Goal: Information Seeking & Learning: Learn about a topic

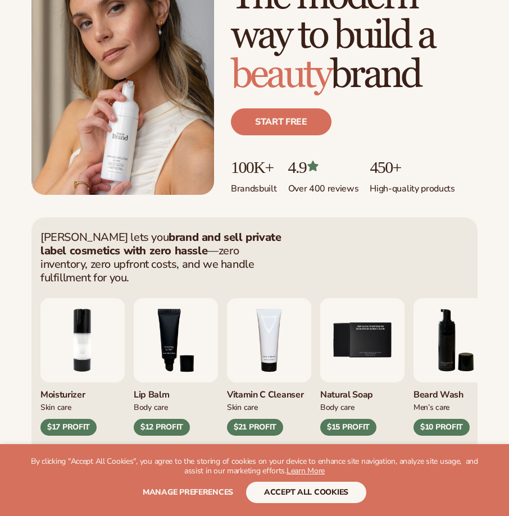
scroll to position [112, 0]
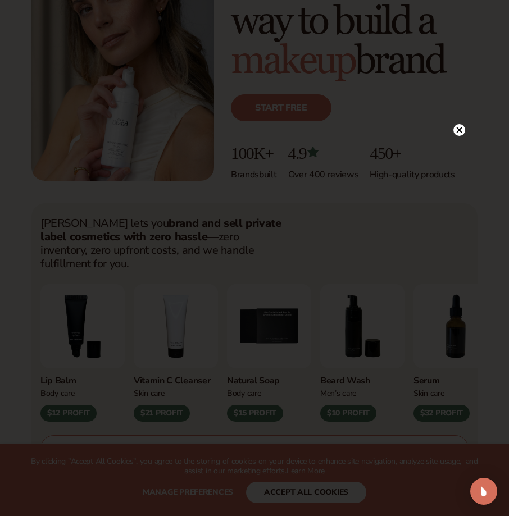
click at [458, 125] on circle at bounding box center [459, 130] width 12 height 12
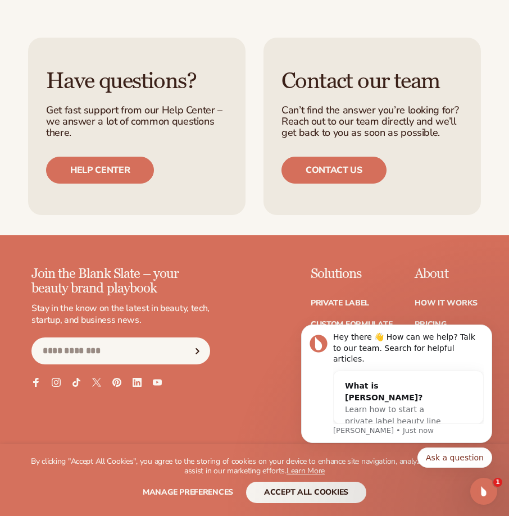
scroll to position [5614, 0]
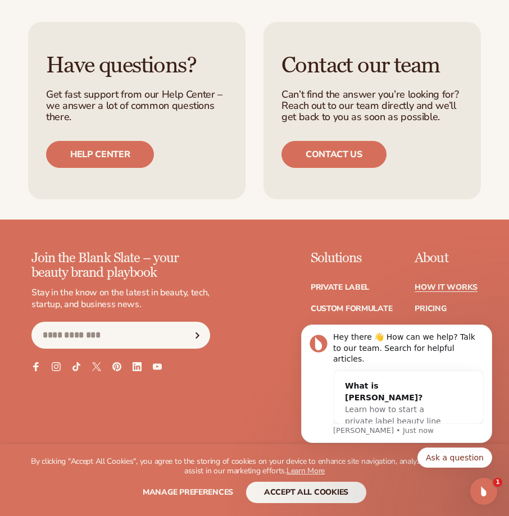
click at [436, 284] on link "How It Works" at bounding box center [445, 288] width 63 height 8
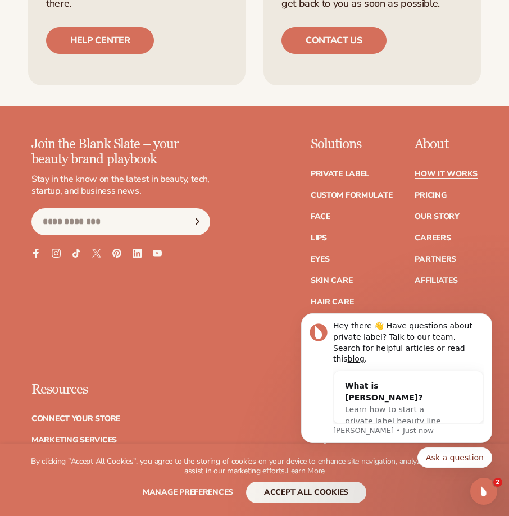
scroll to position [3200, 0]
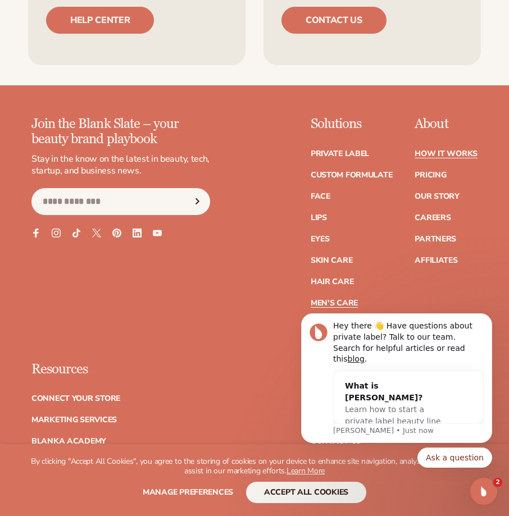
click at [328, 299] on link "Men's Care" at bounding box center [333, 303] width 47 height 8
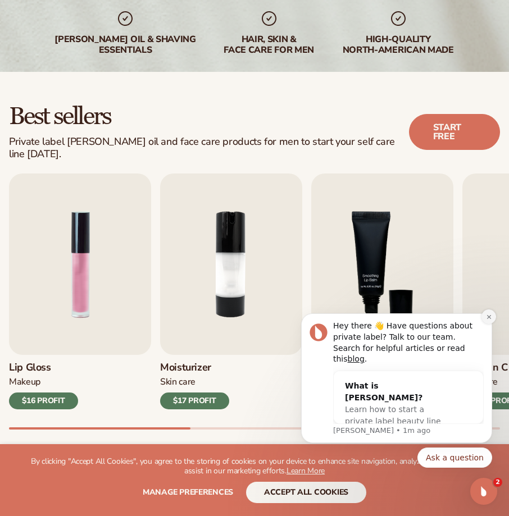
click at [486, 320] on icon "Dismiss notification" at bounding box center [489, 317] width 6 height 6
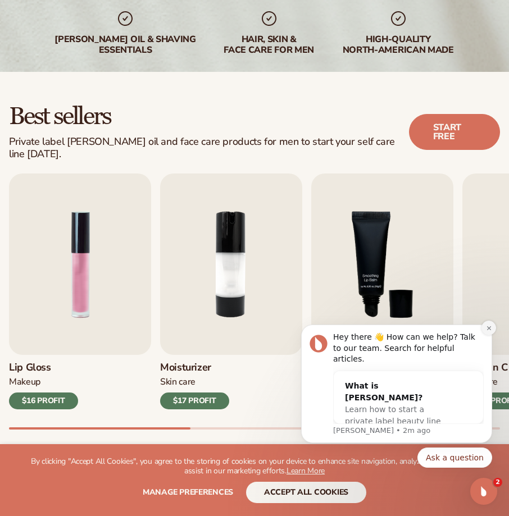
click at [486, 331] on icon "Dismiss notification" at bounding box center [489, 328] width 6 height 6
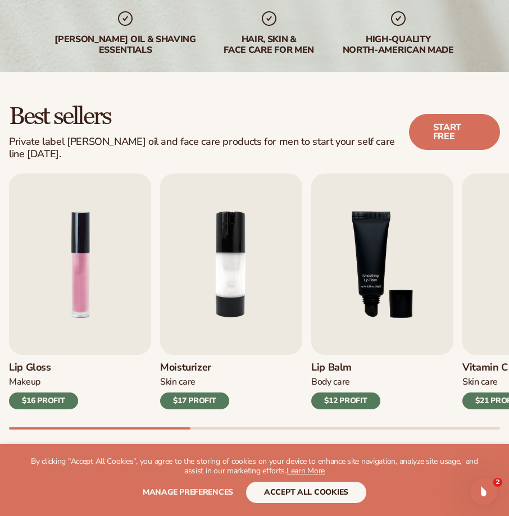
click at [376, 417] on div "Lip Gloss Makeup $16 PROFIT Moisturizer Skin Care $17 PROFIT Lip Balm Body Care…" at bounding box center [259, 300] width 500 height 255
drag, startPoint x: 145, startPoint y: 420, endPoint x: 231, endPoint y: 422, distance: 85.9
click at [231, 422] on div "Best sellers Private label beard oil and face care products for men to start yo…" at bounding box center [254, 266] width 509 height 389
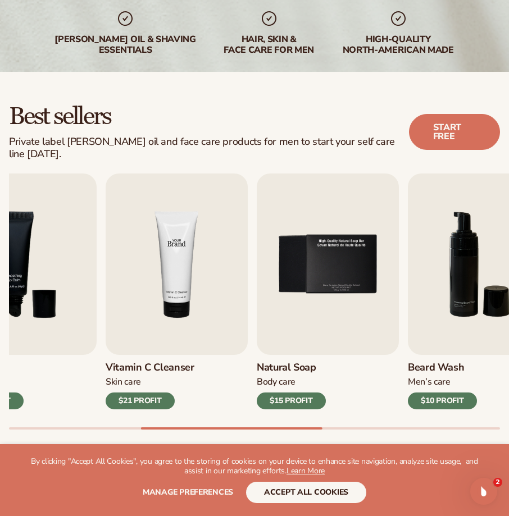
click at [126, 181] on img "4 / 9" at bounding box center [177, 263] width 142 height 181
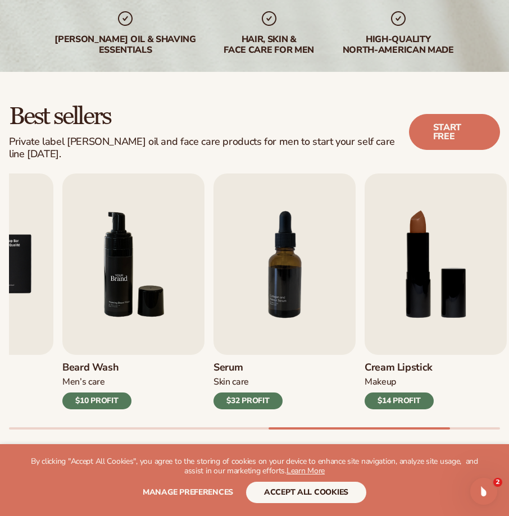
click at [88, 178] on img "6 / 9" at bounding box center [133, 263] width 142 height 181
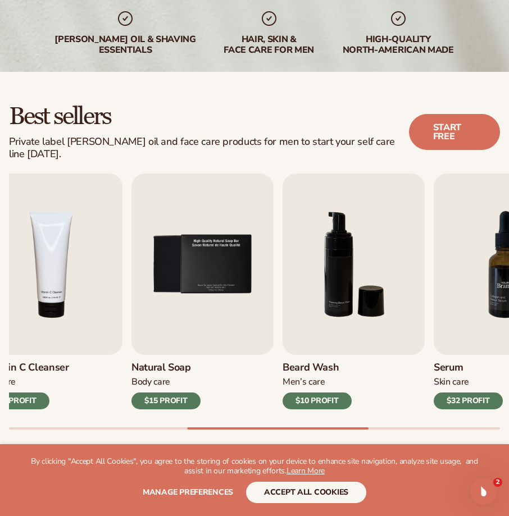
click at [509, 188] on html "WE USE COOKIES By clicking "Accept All Cookies", you agree to the storing of co…" at bounding box center [254, 33] width 509 height 516
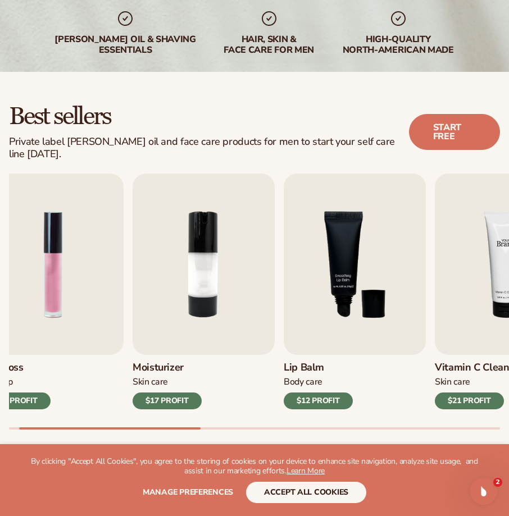
click at [509, 175] on html "WE USE COOKIES By clicking "Accept All Cookies", you agree to the storing of co…" at bounding box center [254, 33] width 509 height 516
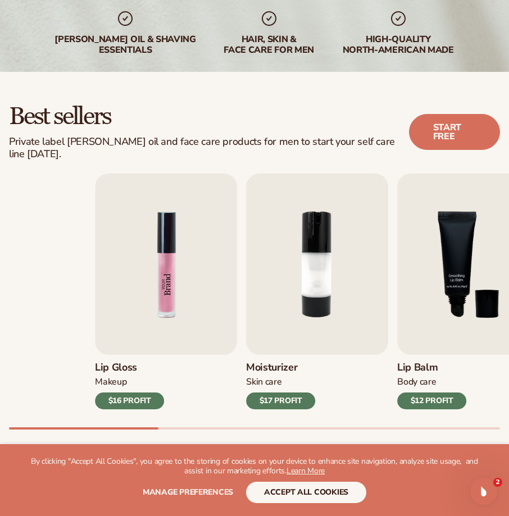
click at [368, 190] on div "Lip Gloss Makeup $16 PROFIT Moisturizer Skin Care $17 PROFIT Lip Balm" at bounding box center [340, 290] width 491 height 235
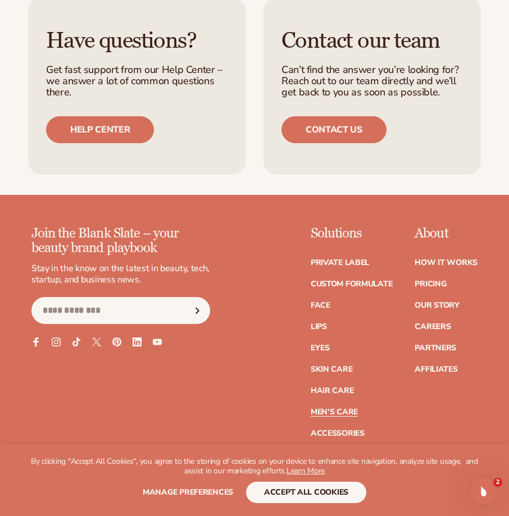
scroll to position [2246, 0]
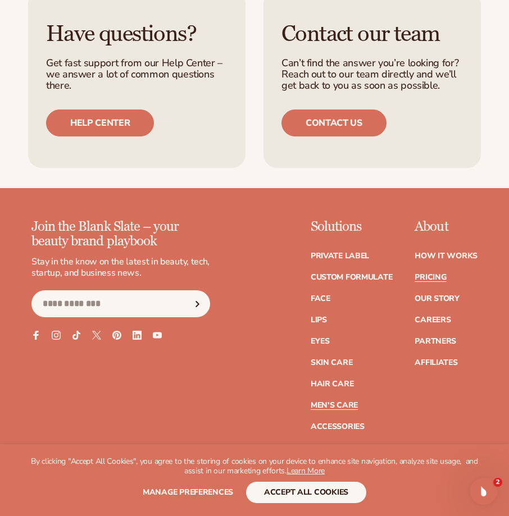
click at [424, 273] on link "Pricing" at bounding box center [429, 277] width 31 height 8
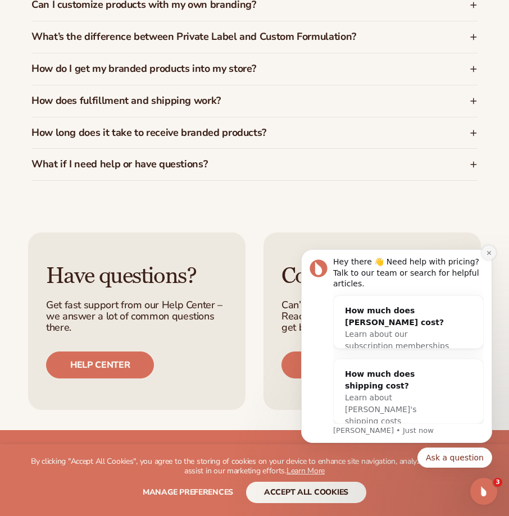
click at [489, 256] on icon "Dismiss notification" at bounding box center [489, 253] width 6 height 6
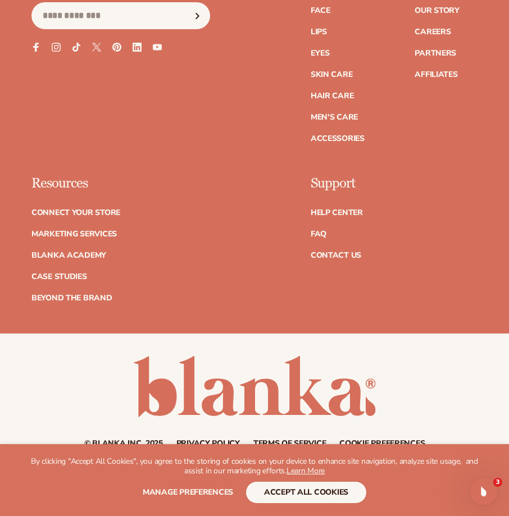
scroll to position [4772, 0]
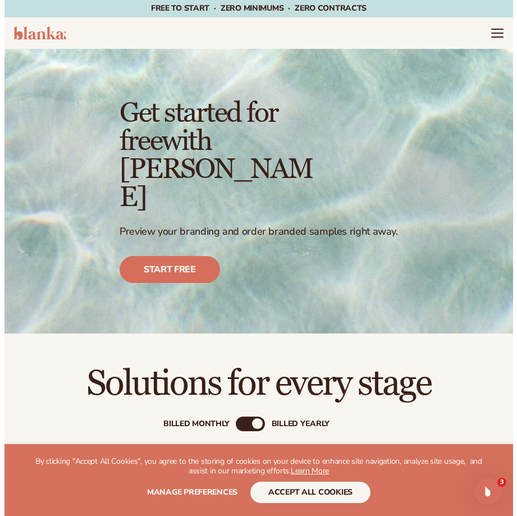
scroll to position [0, 0]
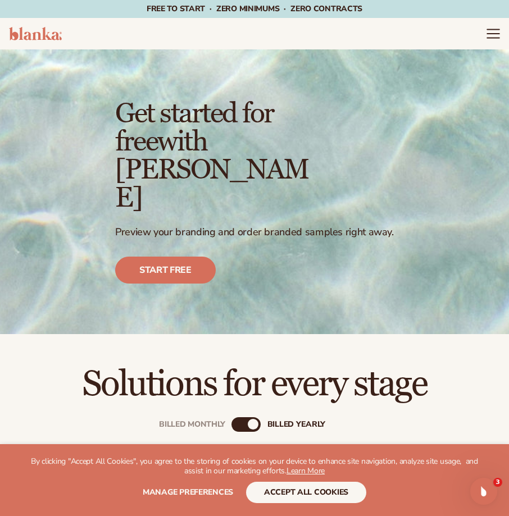
click at [488, 33] on icon "Menu" at bounding box center [493, 33] width 15 height 15
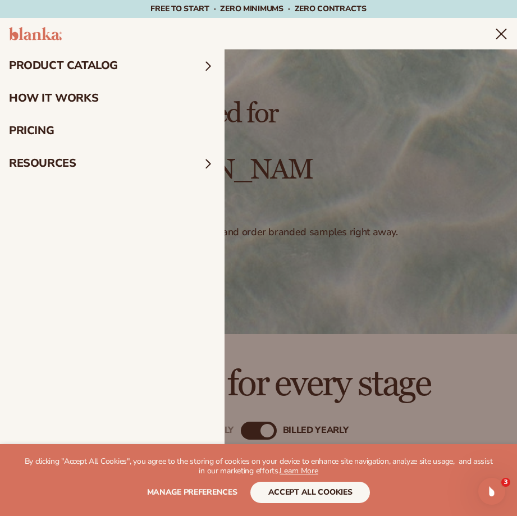
click at [61, 69] on summary "product catalog" at bounding box center [112, 65] width 225 height 33
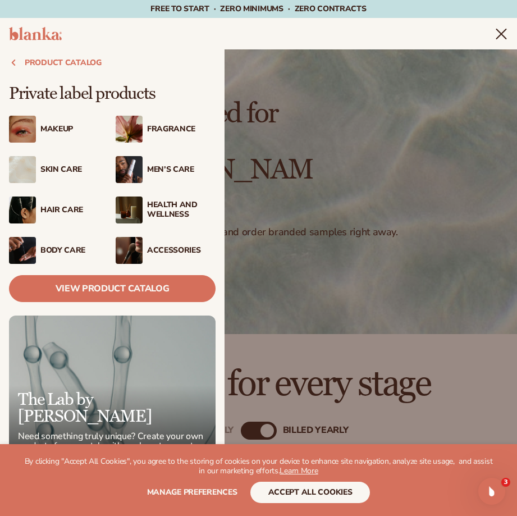
click at [150, 125] on div "Fragrance" at bounding box center [181, 130] width 68 height 10
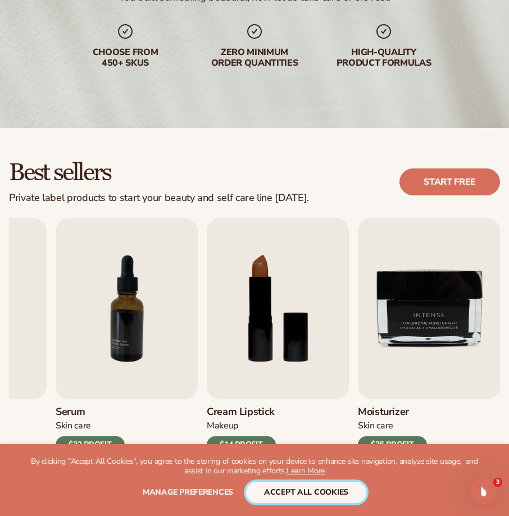
click at [327, 495] on button "accept all cookies" at bounding box center [306, 492] width 120 height 21
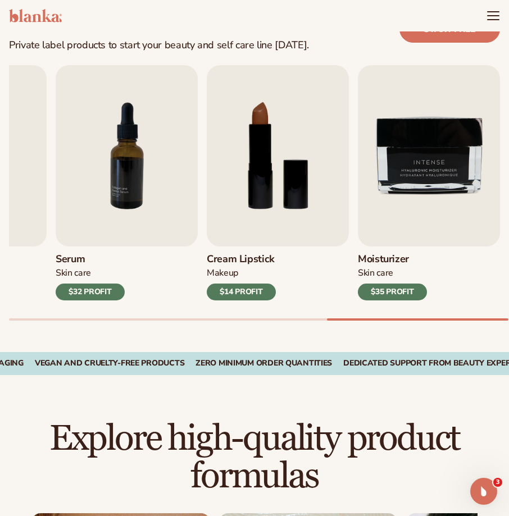
scroll to position [264, 0]
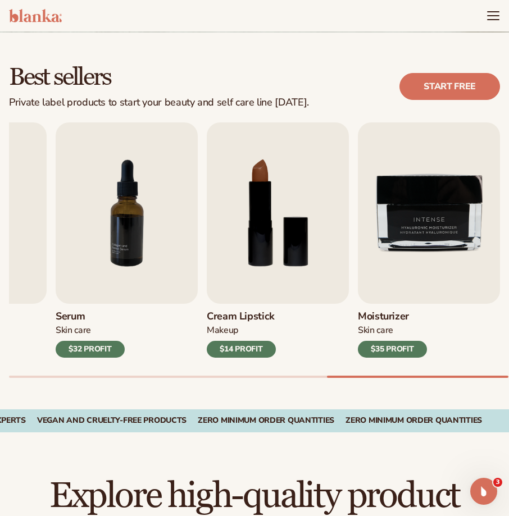
drag, startPoint x: 324, startPoint y: 379, endPoint x: 203, endPoint y: 374, distance: 121.4
click at [239, 381] on div "Best sellers Private label products to start your beauty and self care line tod…" at bounding box center [254, 221] width 509 height 377
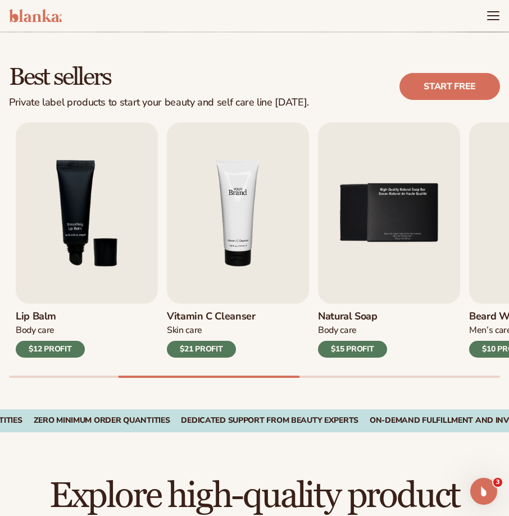
click at [240, 282] on img "4 / 9" at bounding box center [238, 212] width 142 height 181
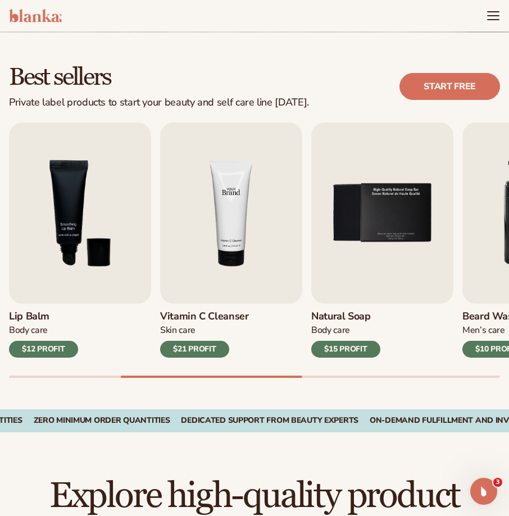
click at [230, 250] on img "4 / 9" at bounding box center [231, 212] width 142 height 181
click at [239, 218] on img "4 / 9" at bounding box center [231, 212] width 142 height 181
click at [188, 353] on div "$21 PROFIT" at bounding box center [194, 349] width 69 height 17
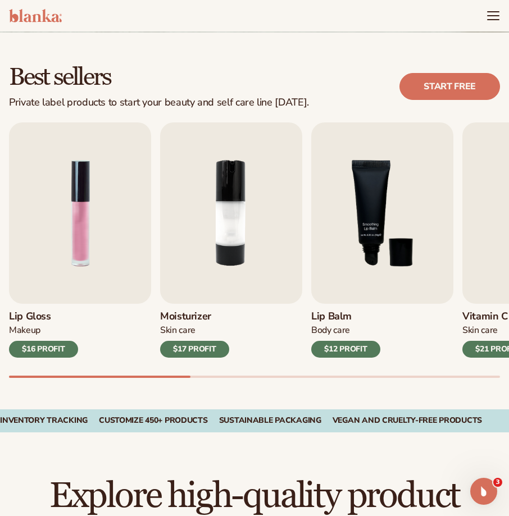
click at [74, 377] on div at bounding box center [254, 377] width 491 height 2
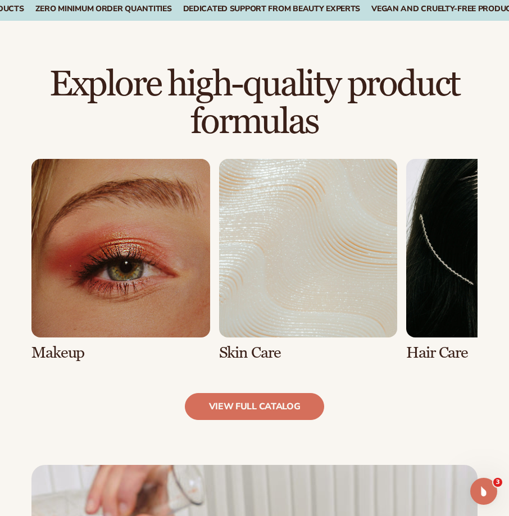
scroll to position [713, 0]
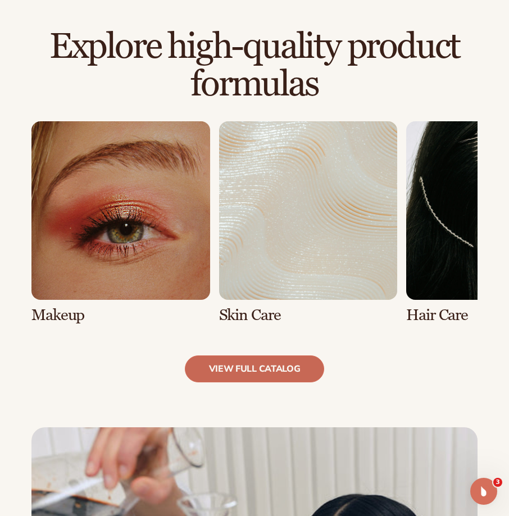
click at [237, 373] on link "view full catalog" at bounding box center [255, 368] width 140 height 27
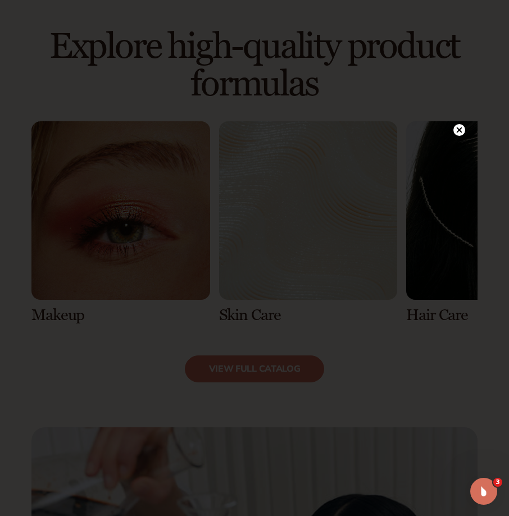
click at [456, 130] on circle at bounding box center [459, 130] width 12 height 12
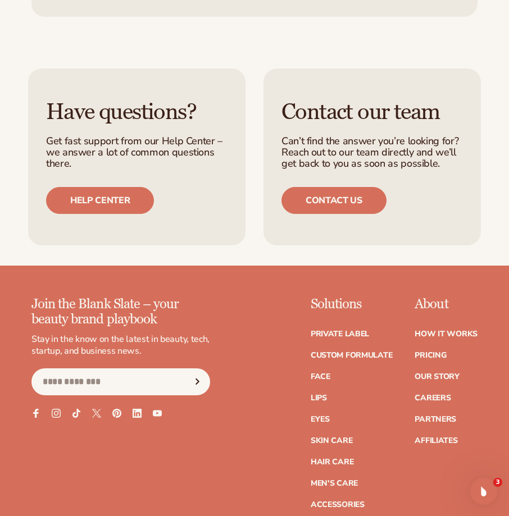
scroll to position [1948, 0]
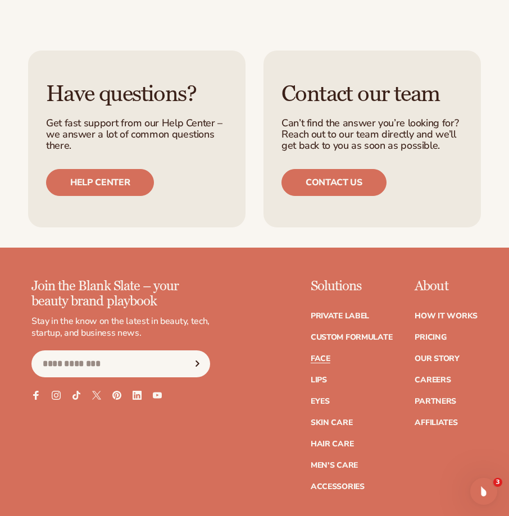
click at [320, 355] on link "Face" at bounding box center [320, 359] width 20 height 8
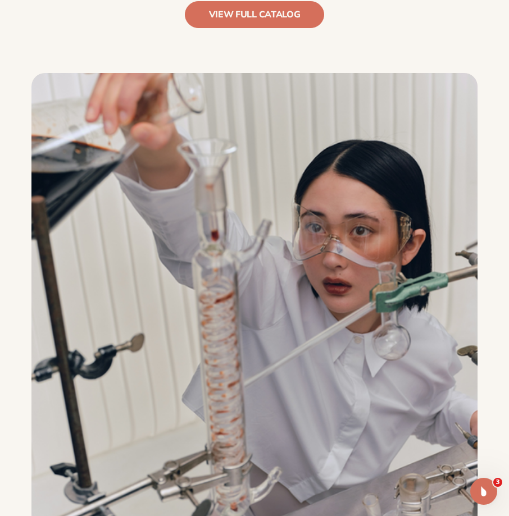
scroll to position [1123, 0]
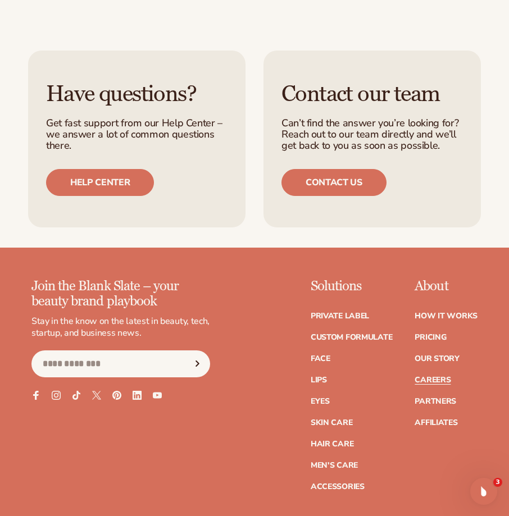
click at [428, 376] on link "Careers" at bounding box center [432, 380] width 36 height 8
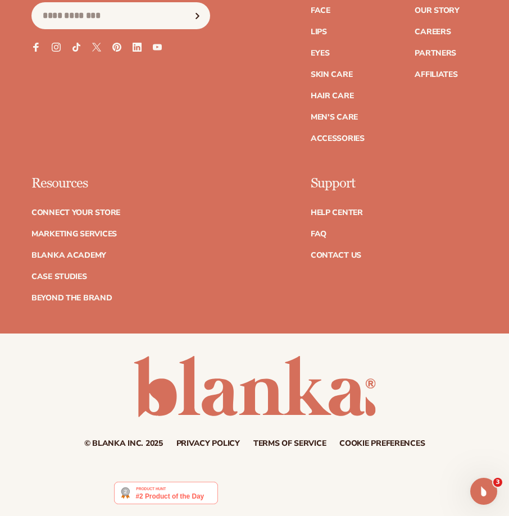
scroll to position [4896, 0]
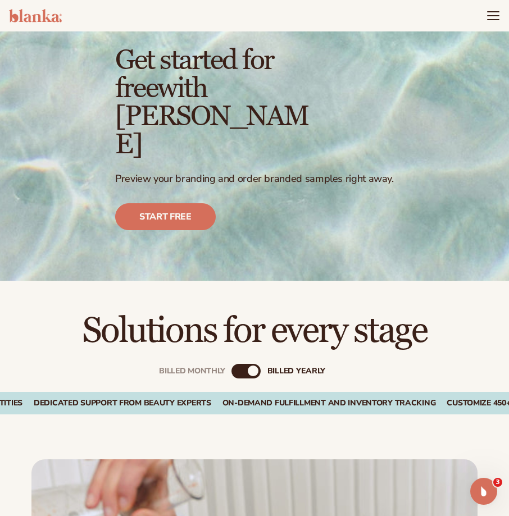
scroll to position [0, 0]
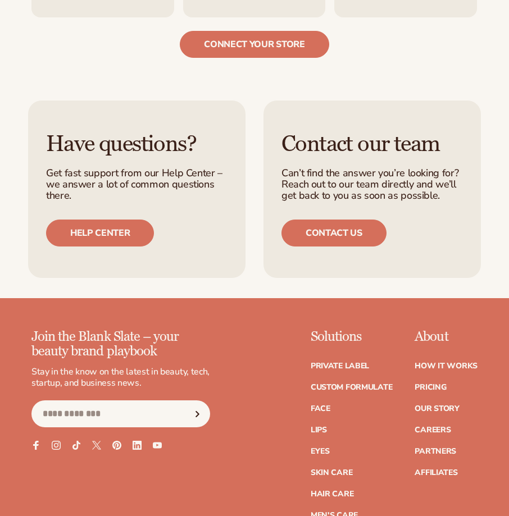
scroll to position [2246, 0]
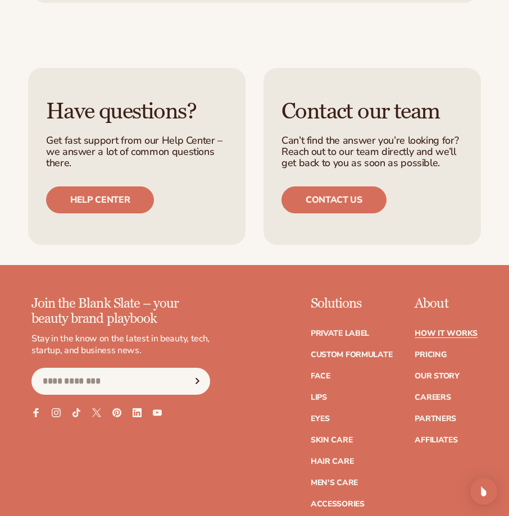
scroll to position [3200, 0]
